Goal: Task Accomplishment & Management: Manage account settings

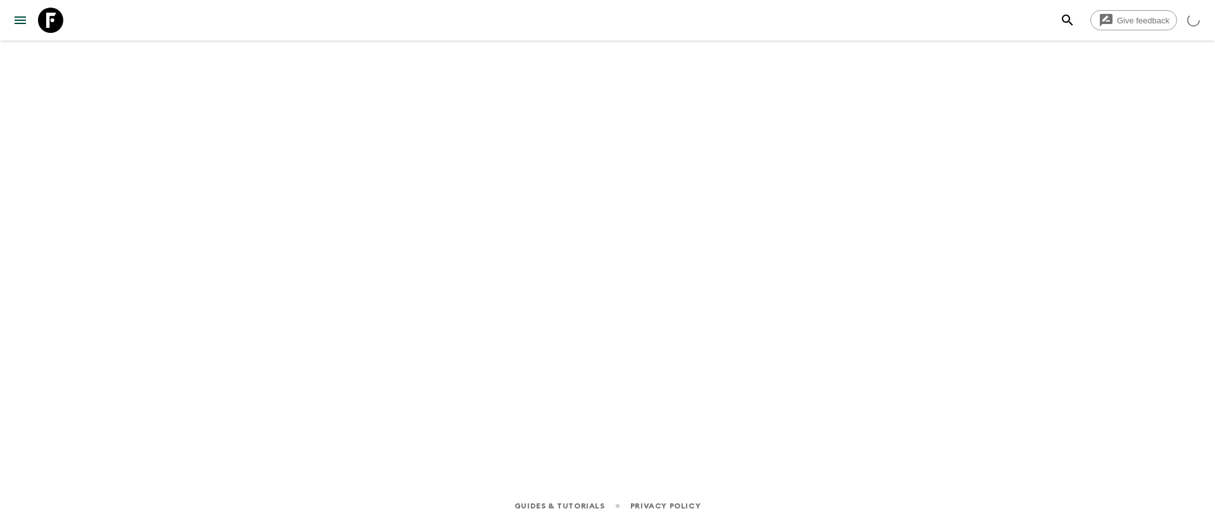
click at [13, 13] on icon "menu" at bounding box center [20, 20] width 15 height 15
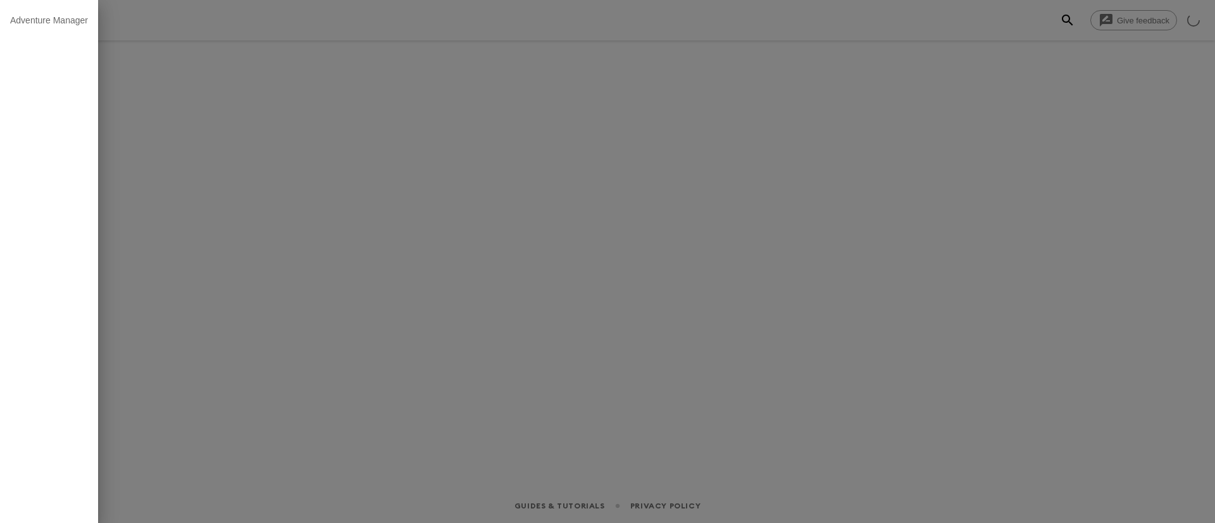
click at [500, 130] on div at bounding box center [607, 261] width 1215 height 523
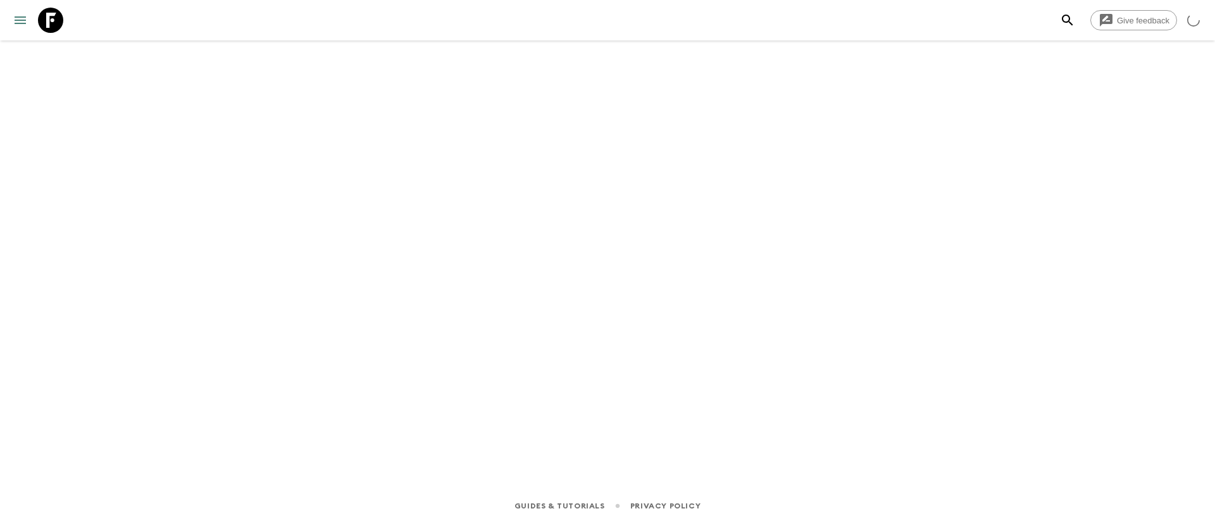
click at [23, 25] on icon "menu" at bounding box center [20, 20] width 15 height 15
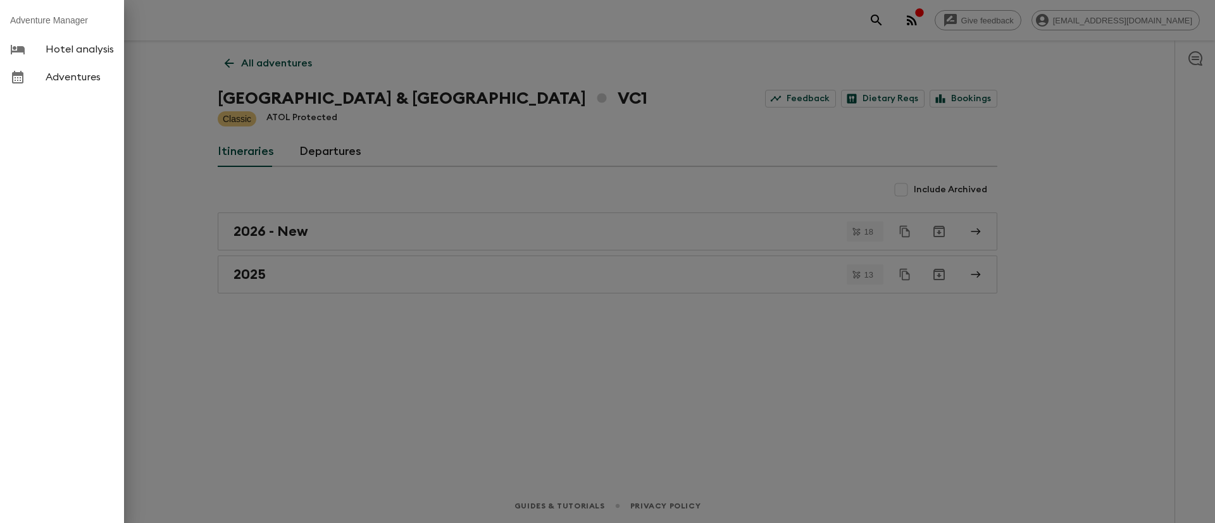
click at [249, 273] on div at bounding box center [607, 261] width 1215 height 523
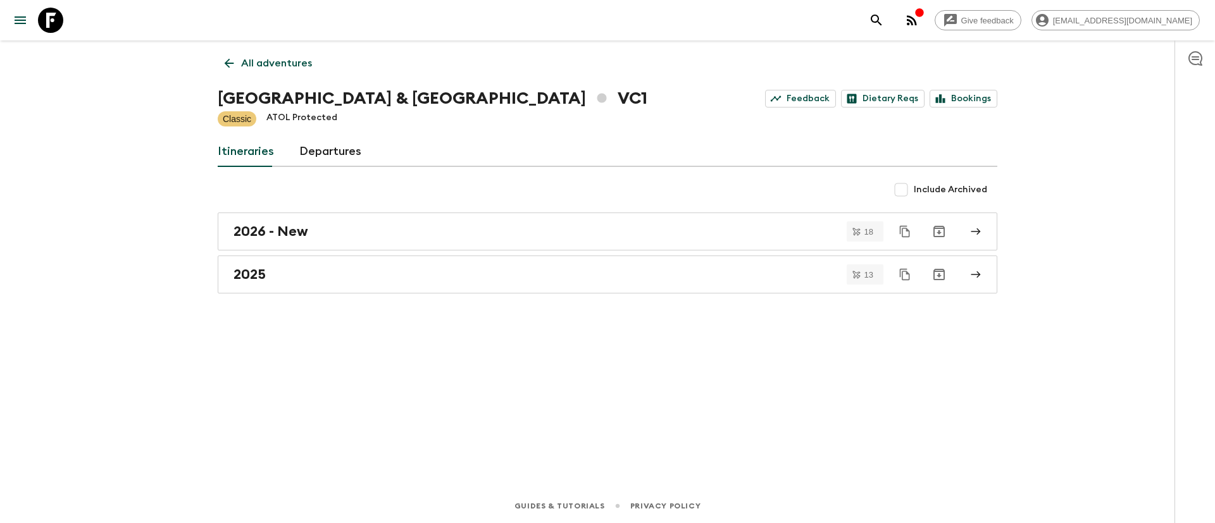
click at [249, 273] on h2 "2025" at bounding box center [249, 274] width 32 height 16
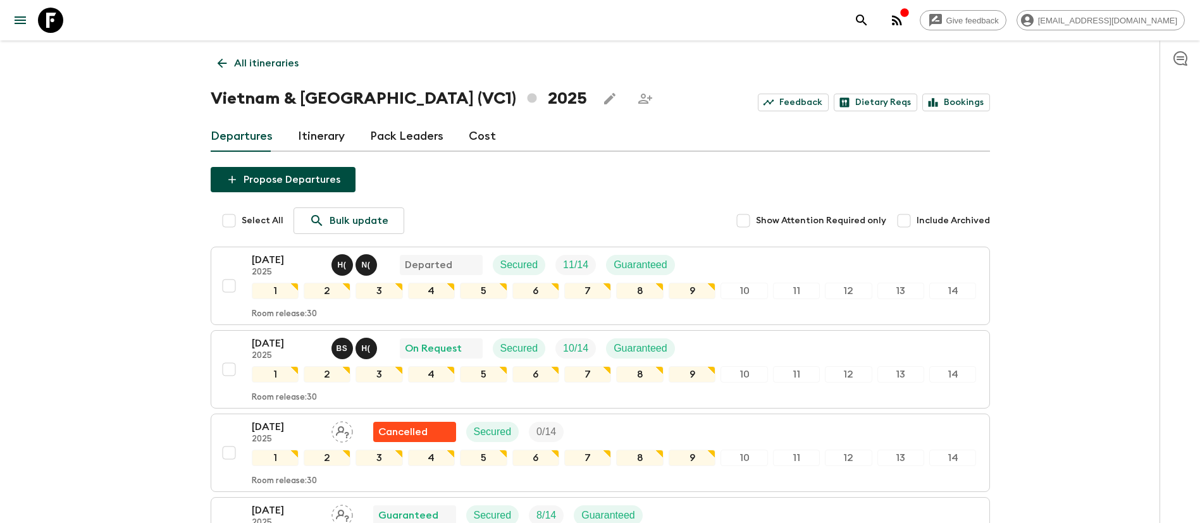
click at [272, 57] on p "All itineraries" at bounding box center [266, 63] width 65 height 15
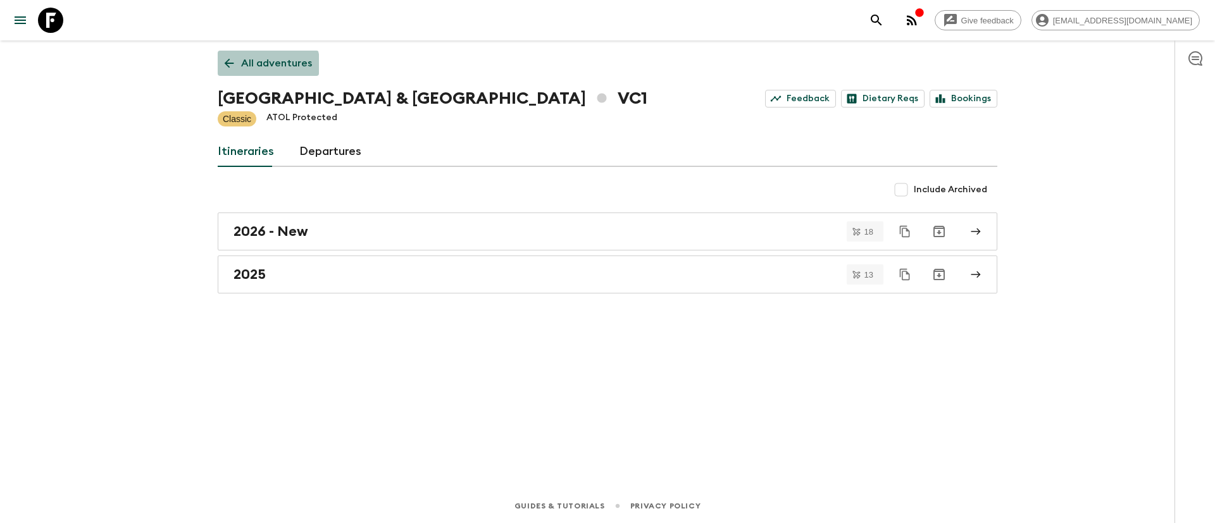
click at [261, 66] on p "All adventures" at bounding box center [276, 63] width 71 height 15
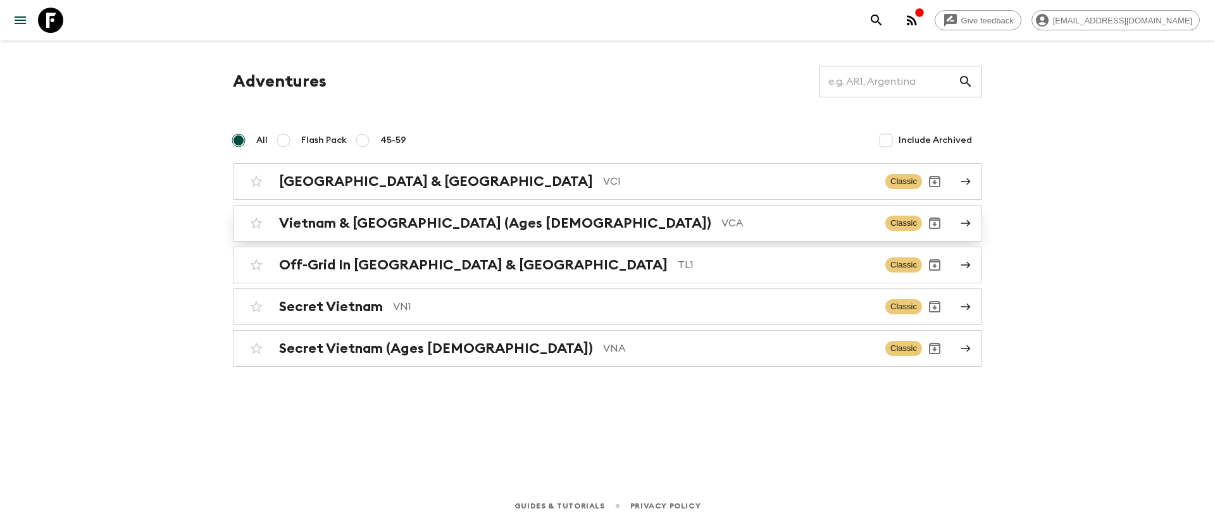
click at [390, 224] on h2 "Vietnam & [GEOGRAPHIC_DATA] (Ages [DEMOGRAPHIC_DATA])" at bounding box center [495, 223] width 432 height 16
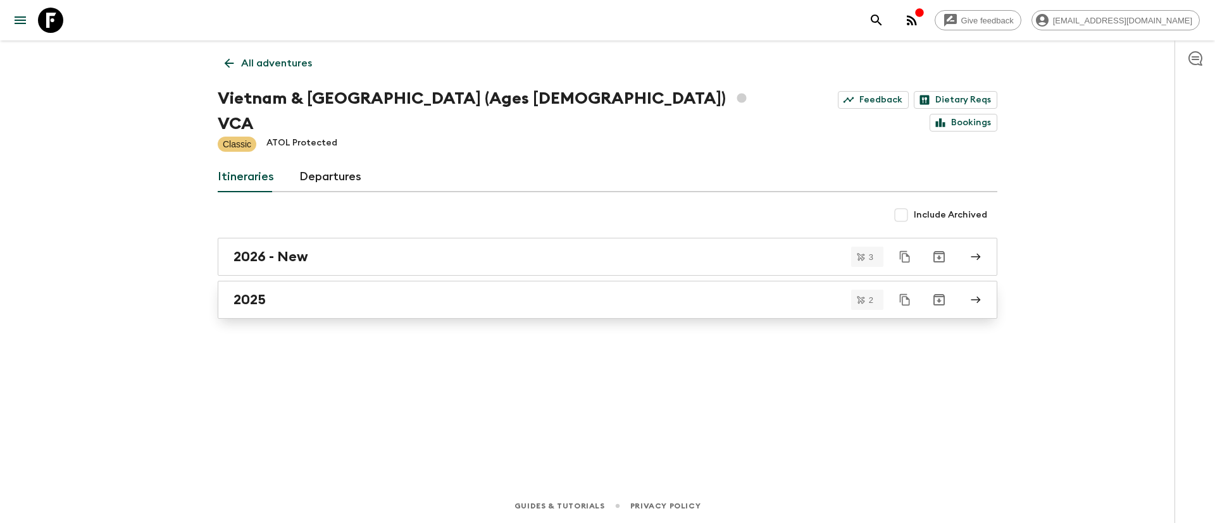
click at [239, 284] on link "2025" at bounding box center [607, 300] width 779 height 38
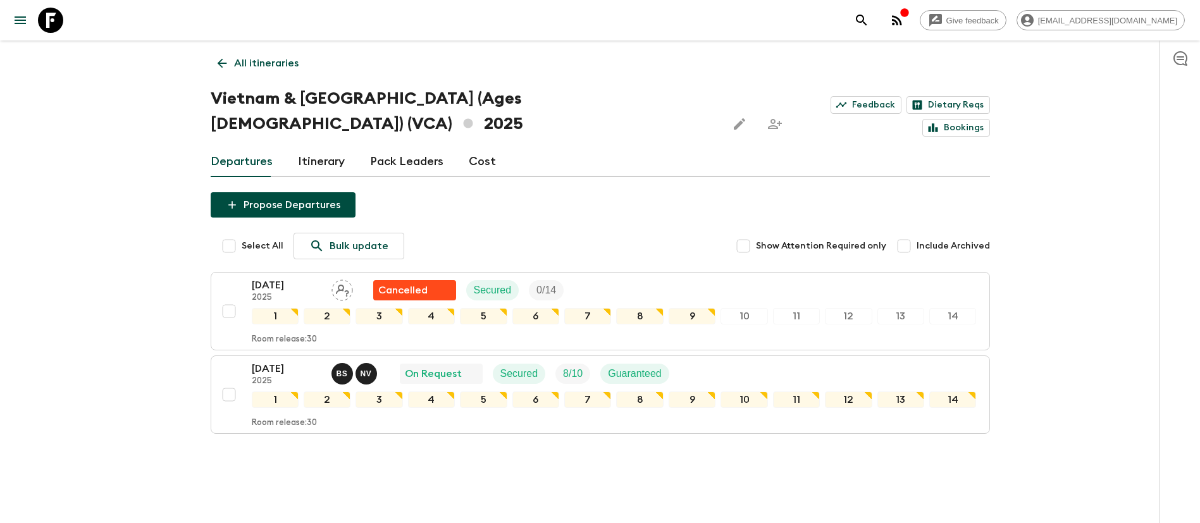
click at [459, 513] on div "Guides & Tutorials Privacy Policy" at bounding box center [600, 529] width 1200 height 39
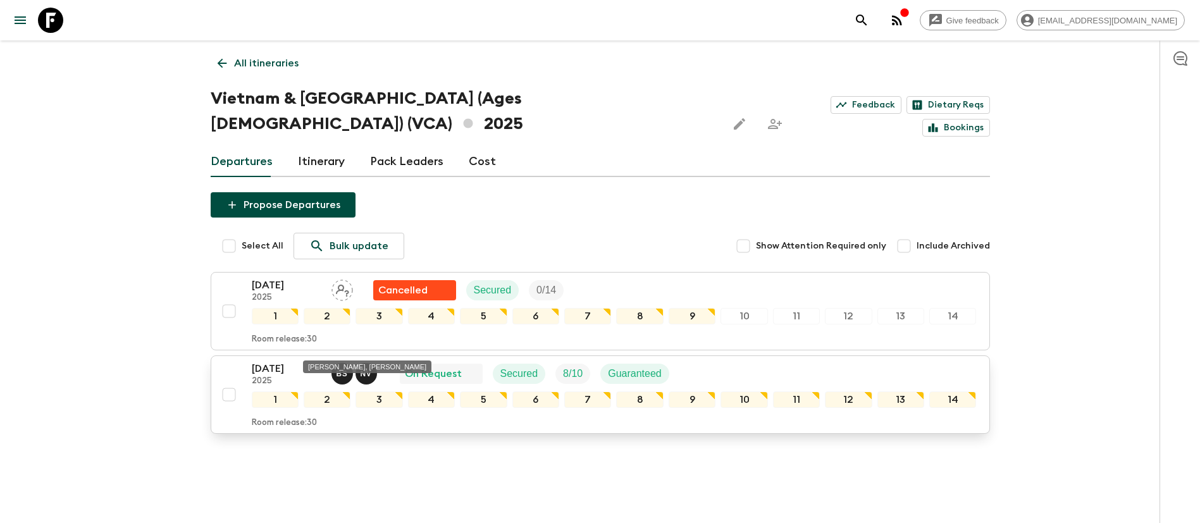
click at [339, 369] on p "B S" at bounding box center [342, 374] width 11 height 10
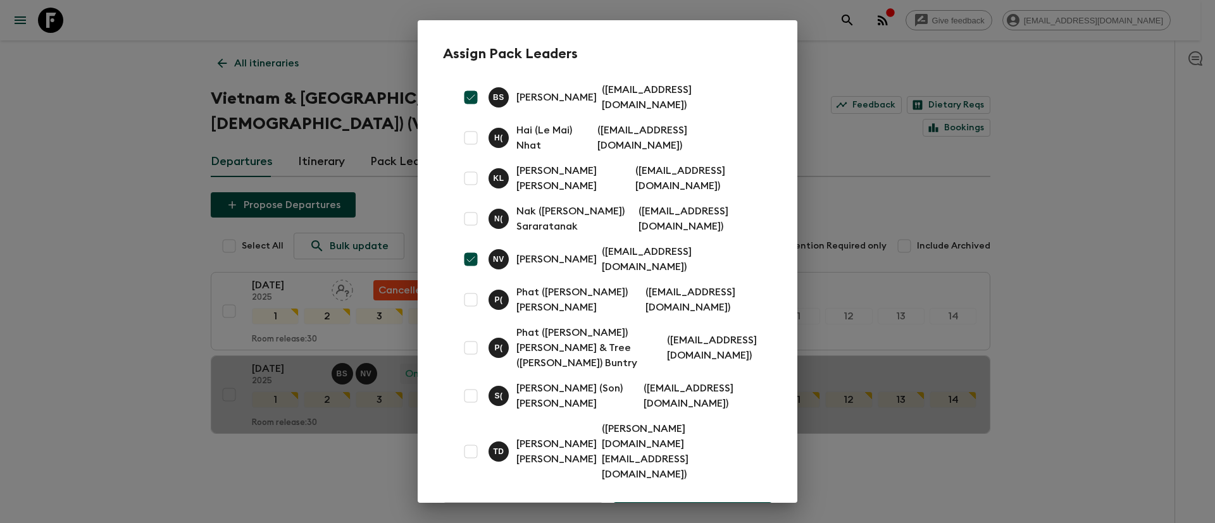
click at [321, 449] on div "Assign Pack Leaders B S Bo Sowath ( sowathbo@gmail.com ) H ( Hai (Le Mai) Nhat …" at bounding box center [607, 261] width 1215 height 523
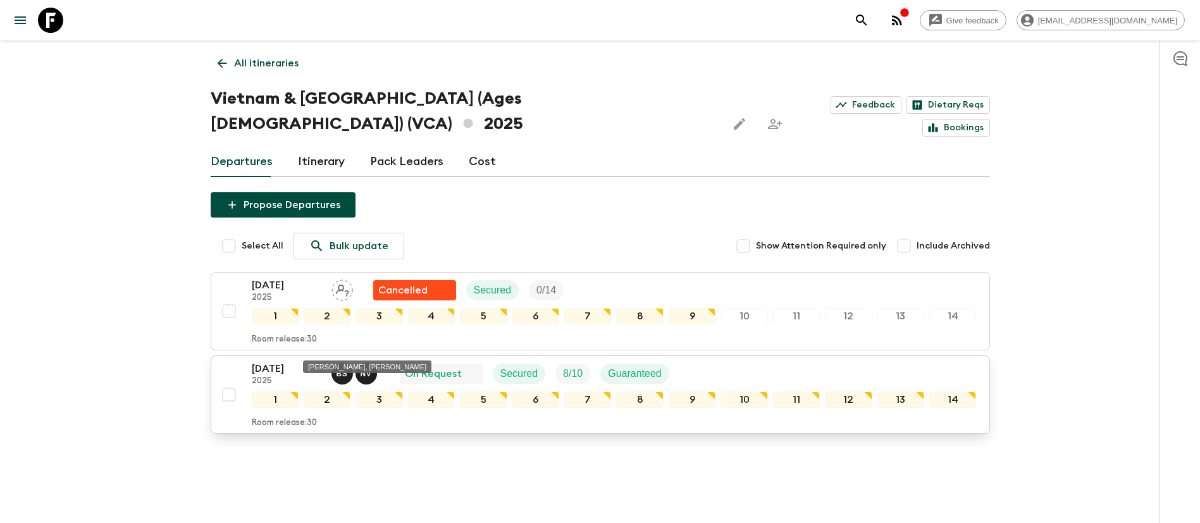
click at [344, 369] on p "B S" at bounding box center [342, 374] width 11 height 10
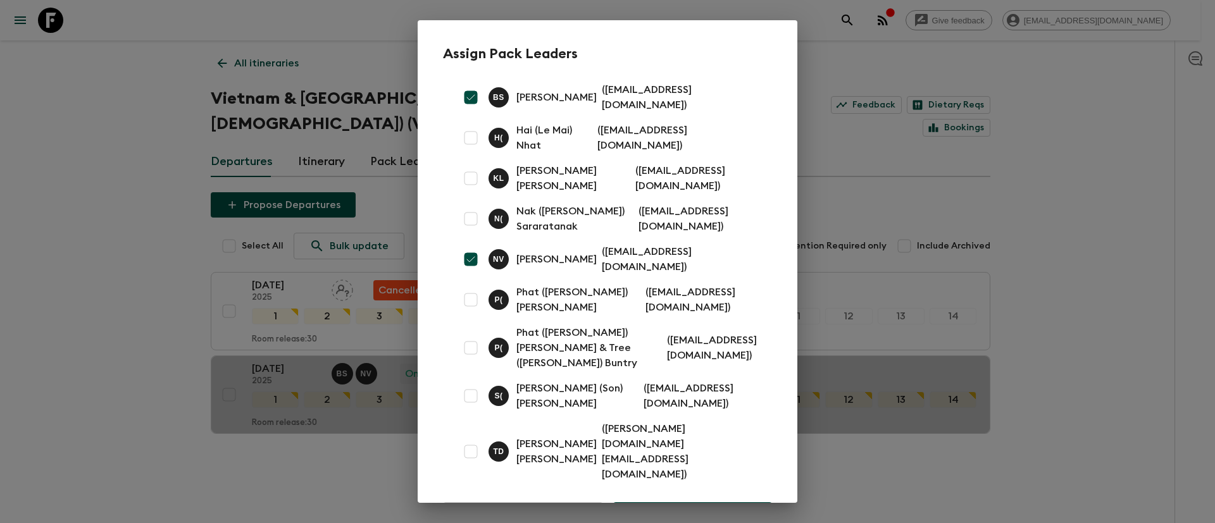
click at [233, 435] on div "Assign Pack Leaders B S Bo Sowath ( sowathbo@gmail.com ) H ( Hai (Le Mai) Nhat …" at bounding box center [607, 261] width 1215 height 523
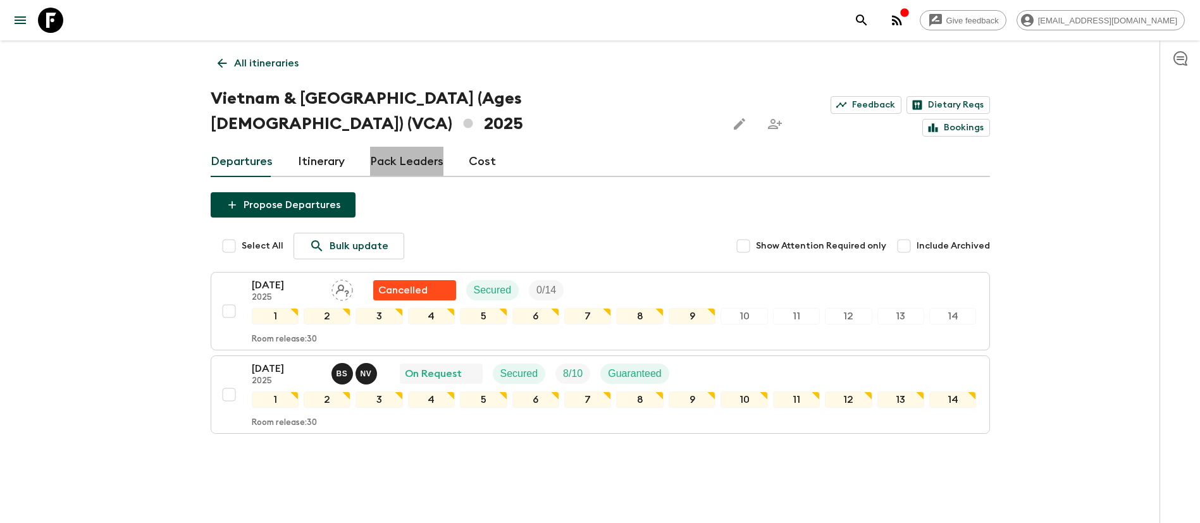
click at [413, 147] on link "Pack Leaders" at bounding box center [406, 162] width 73 height 30
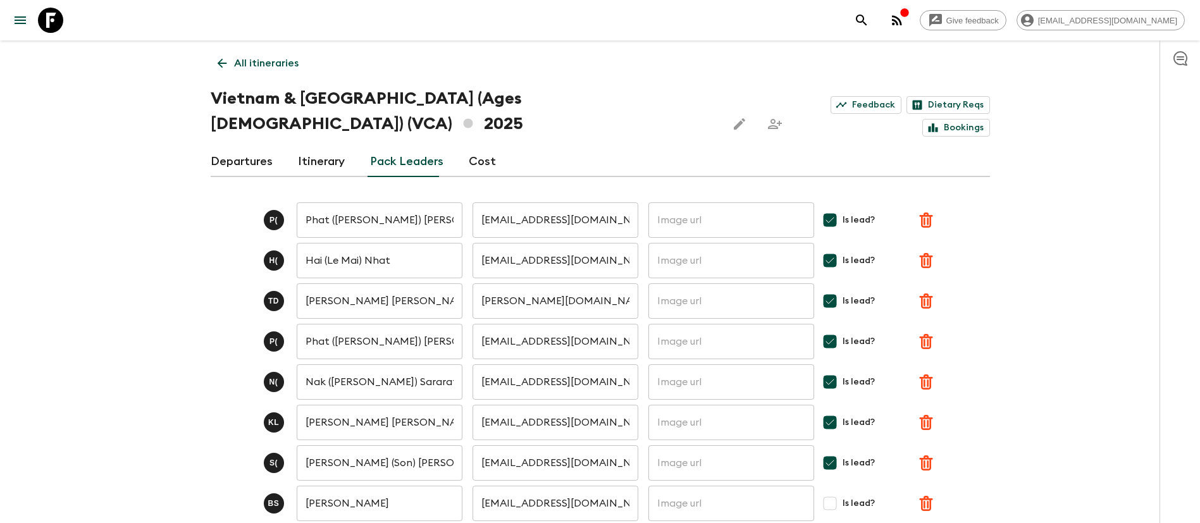
scroll to position [128, 0]
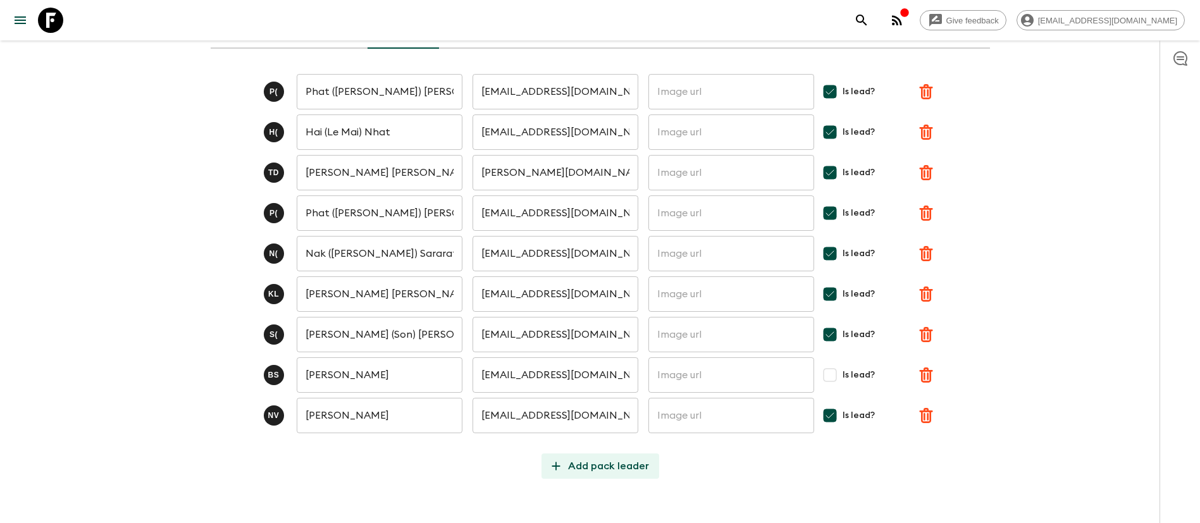
click at [605, 459] on p "Add pack leader" at bounding box center [608, 466] width 81 height 15
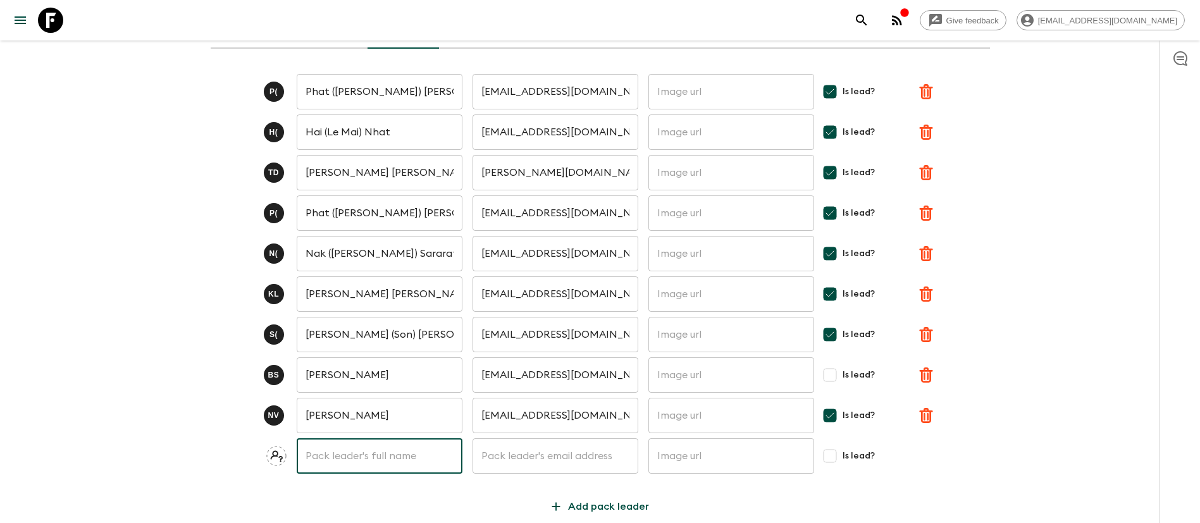
click at [375, 438] on input "text" at bounding box center [380, 455] width 166 height 35
paste input "Heng PringRathana"
type input "Heng PringRathana"
click at [543, 438] on input "text" at bounding box center [556, 455] width 166 height 35
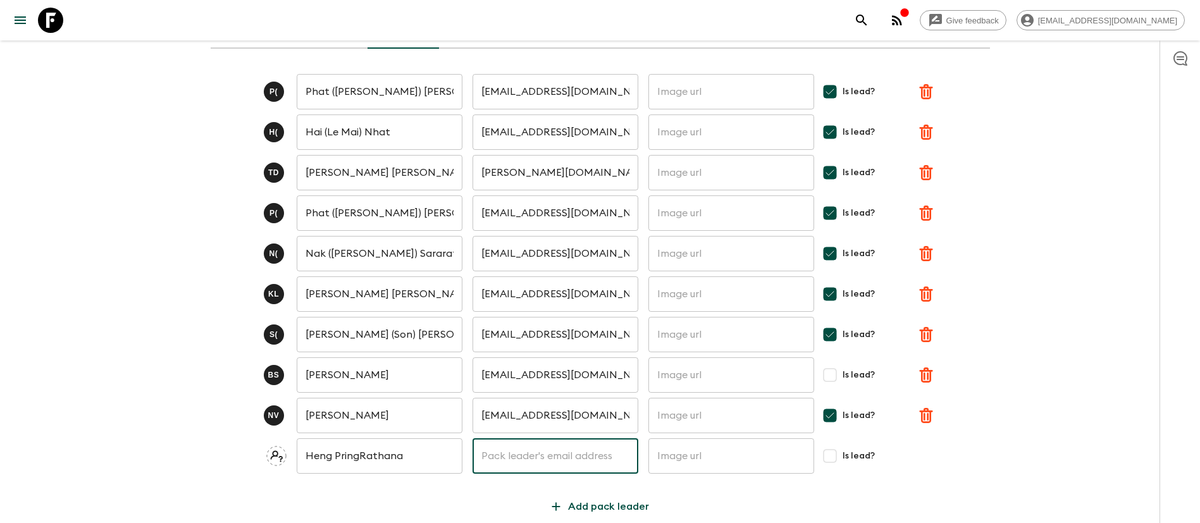
paste input "jamesrathana22@gmail.com"
type input "jamesrathana22@gmail.com"
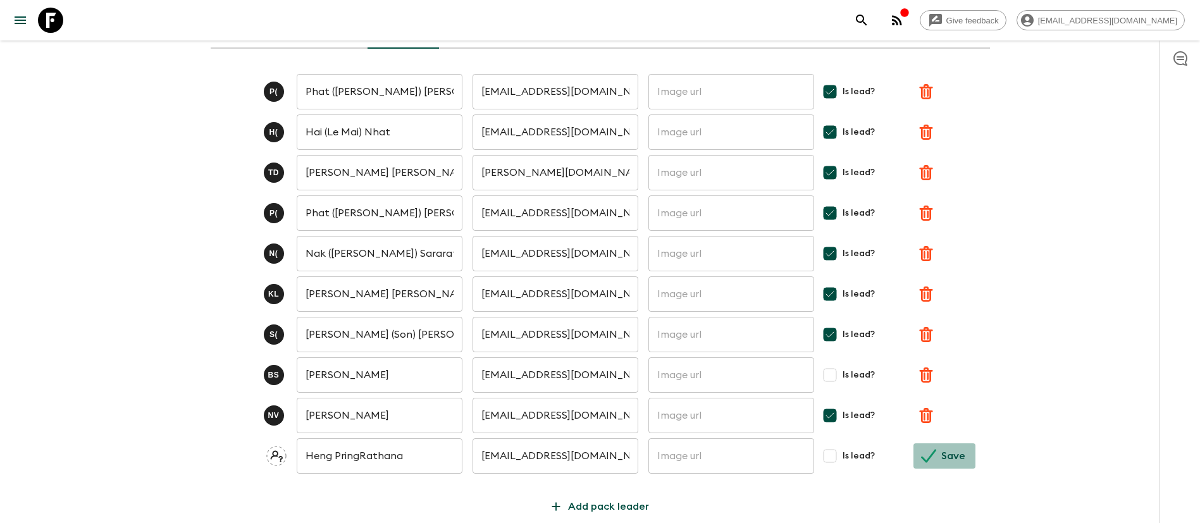
click at [928, 449] on icon "submit" at bounding box center [929, 455] width 15 height 13
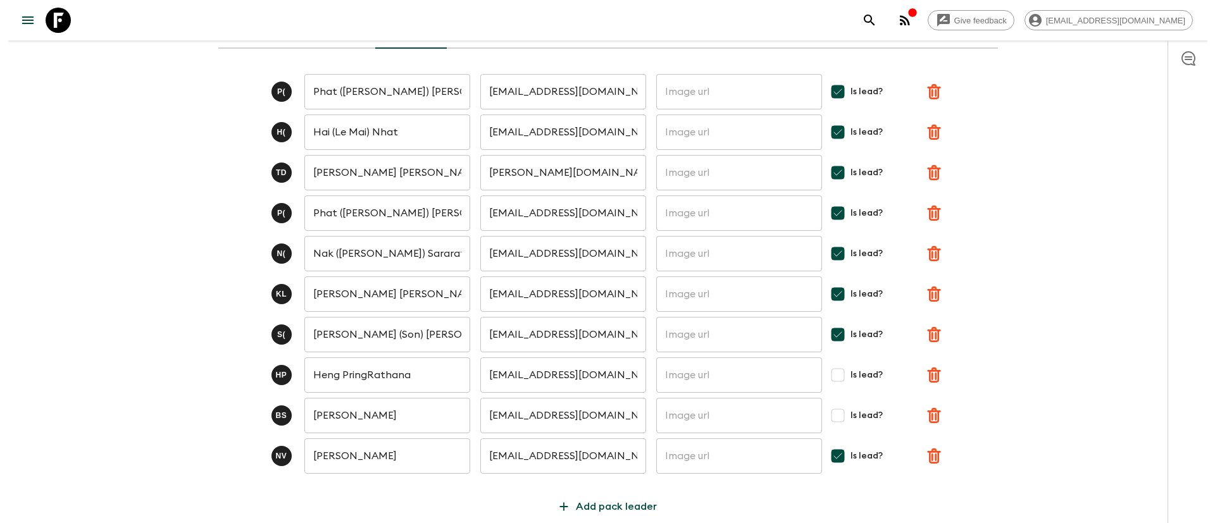
scroll to position [0, 0]
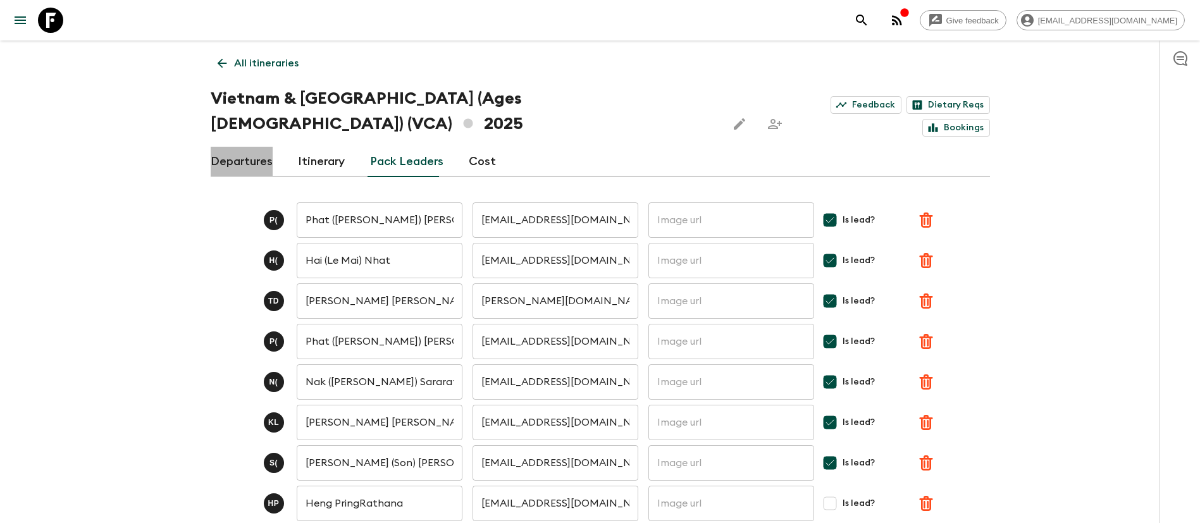
click at [264, 147] on link "Departures" at bounding box center [242, 162] width 62 height 30
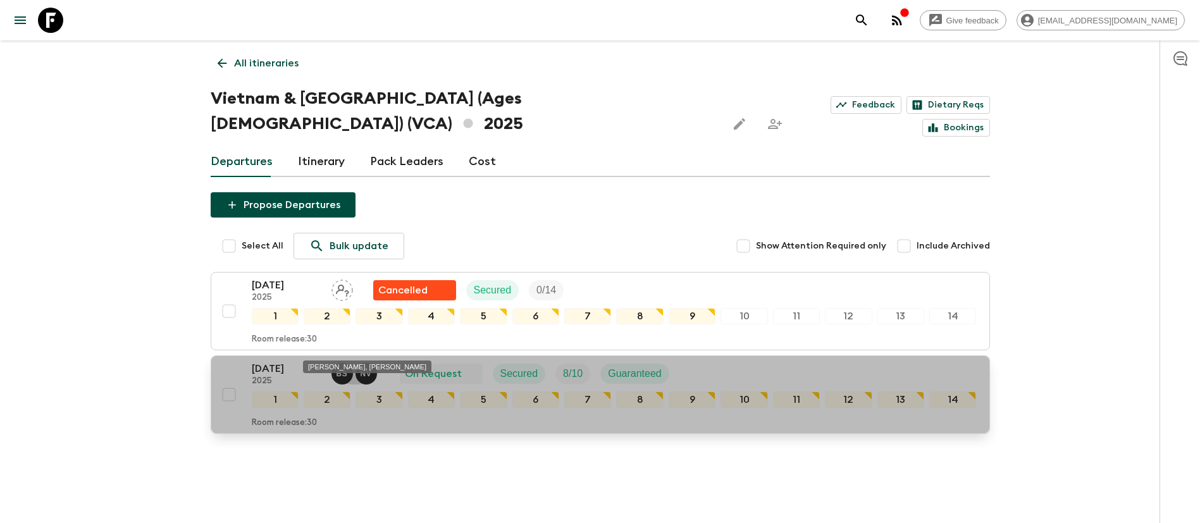
click at [341, 369] on p "B S" at bounding box center [342, 374] width 11 height 10
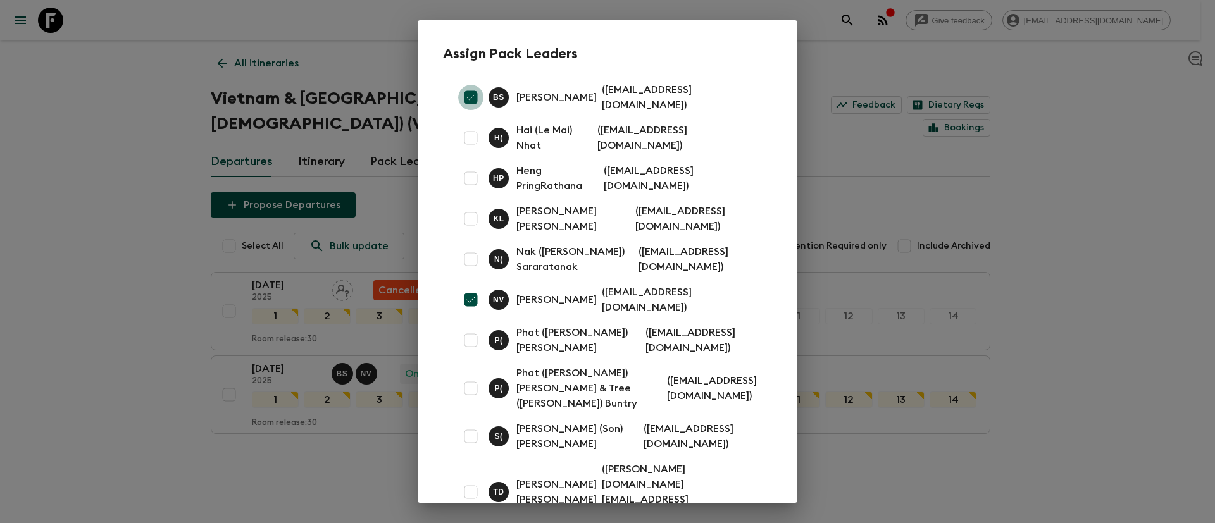
click at [474, 92] on input "checkbox" at bounding box center [470, 97] width 25 height 25
checkbox input "false"
click at [464, 171] on input "checkbox" at bounding box center [470, 178] width 25 height 25
checkbox input "true"
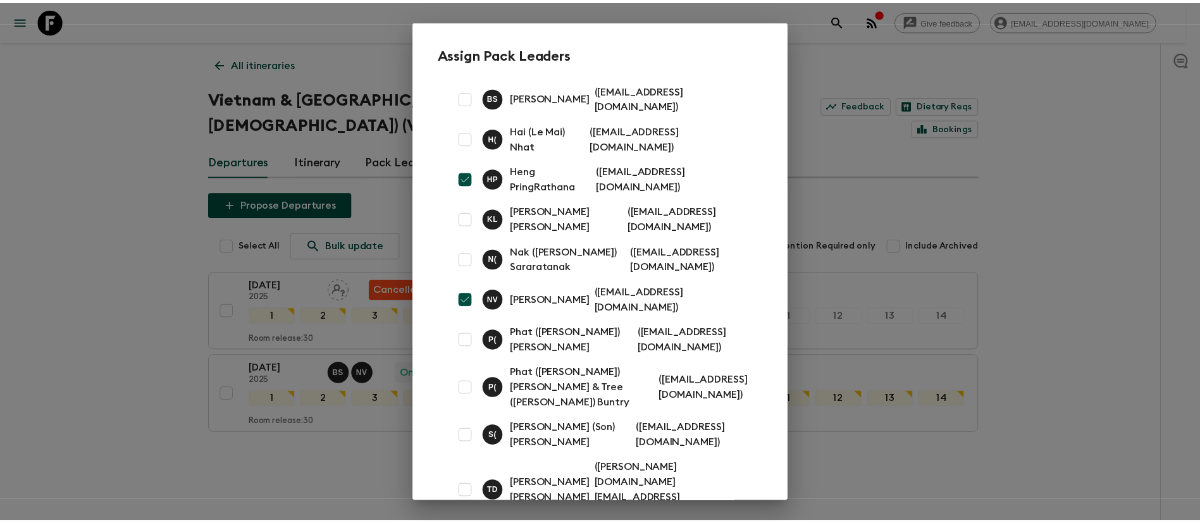
scroll to position [61, 0]
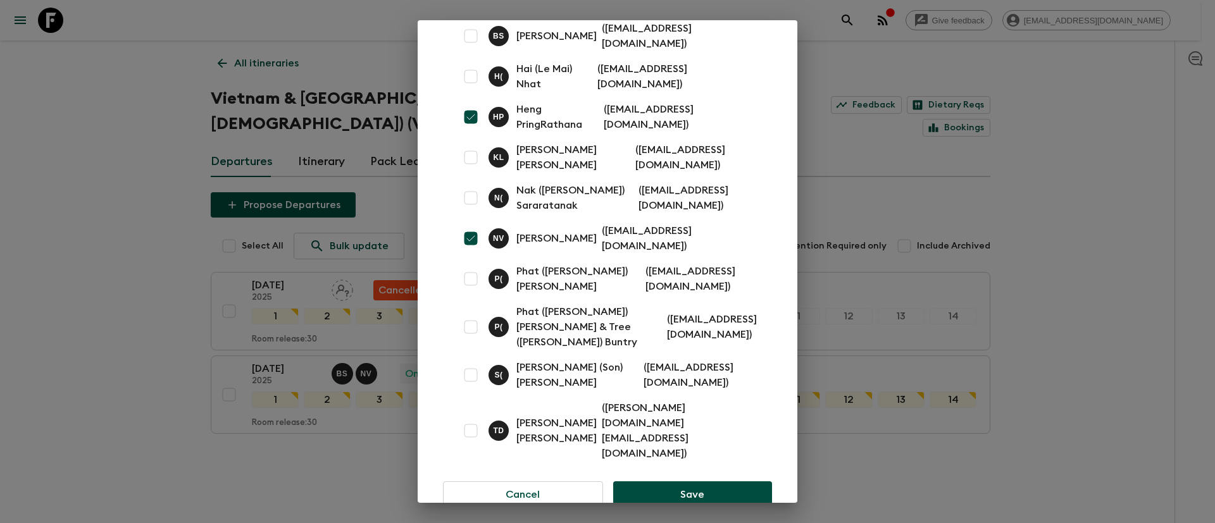
click at [660, 481] on button "Save" at bounding box center [692, 494] width 159 height 27
